Goal: Navigation & Orientation: Find specific page/section

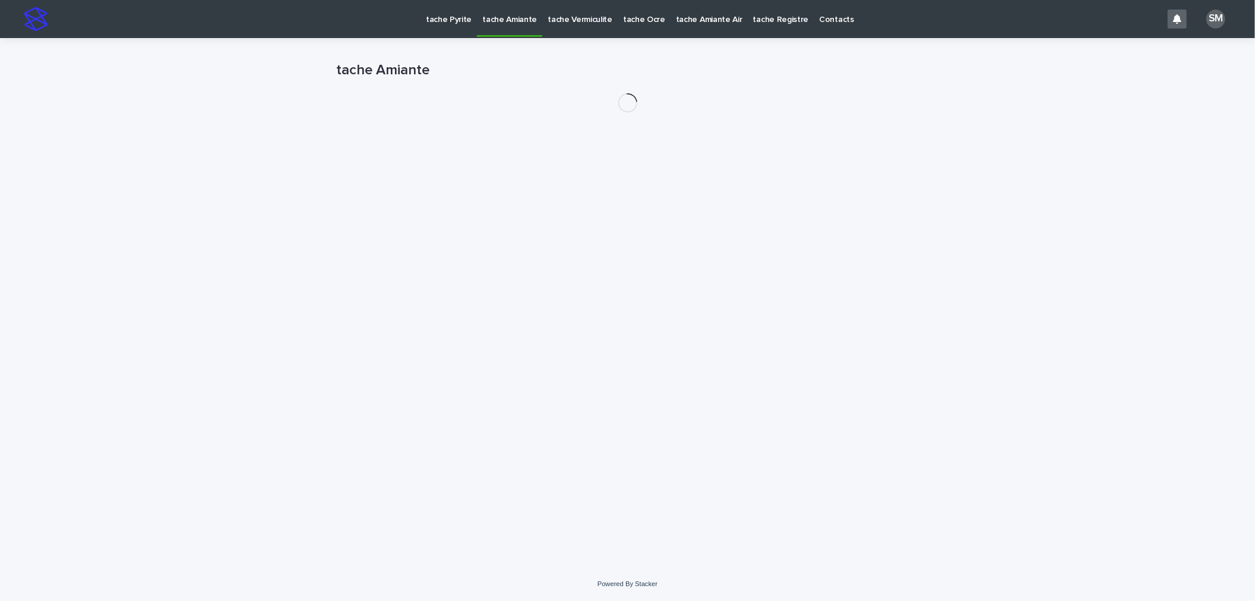
click at [443, 22] on p "tache Pyrite" at bounding box center [449, 12] width 46 height 25
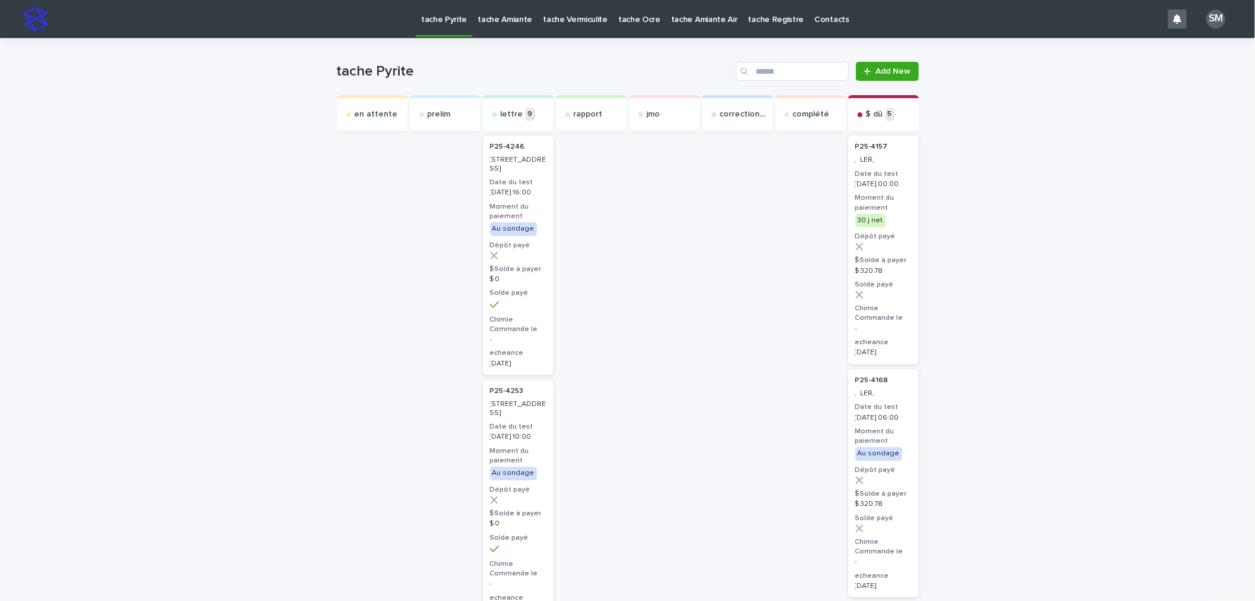
click at [499, 17] on p "tache Amiante" at bounding box center [505, 12] width 55 height 25
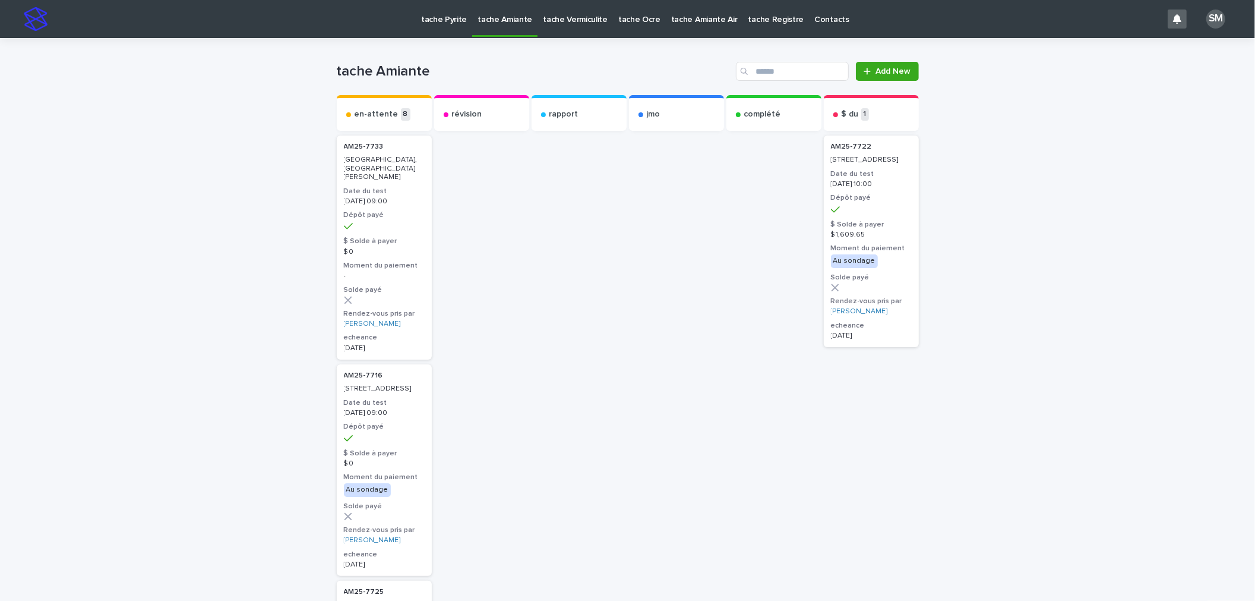
click at [559, 24] on p "tache Vermiculite" at bounding box center [575, 12] width 65 height 25
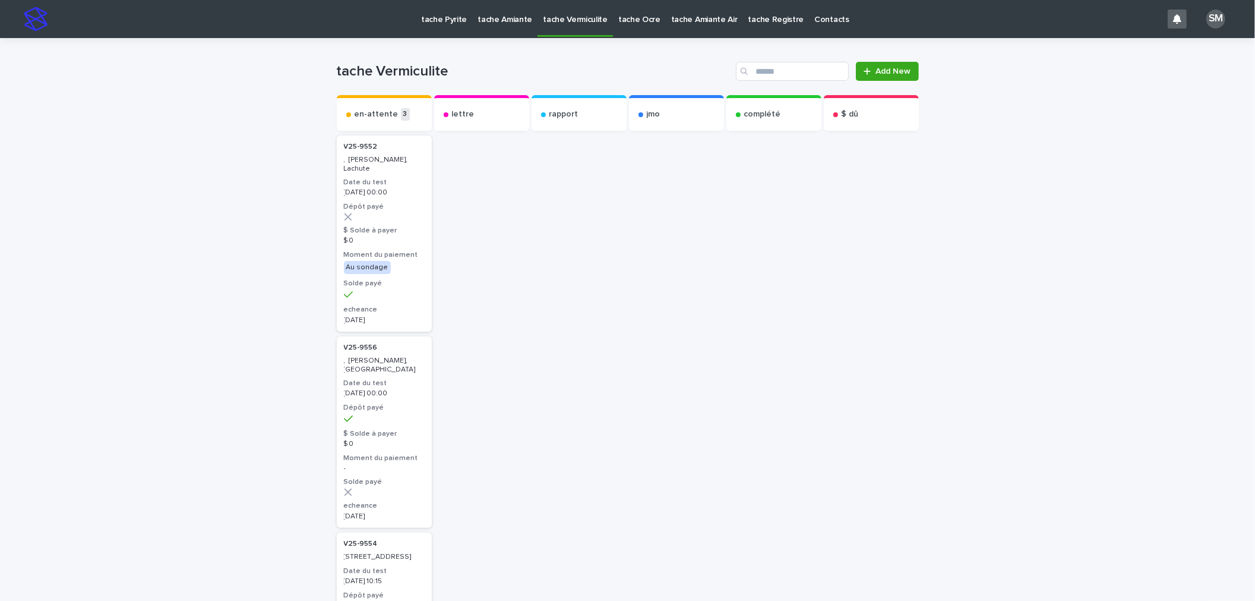
click at [429, 18] on p "tache Pyrite" at bounding box center [444, 12] width 46 height 25
